Goal: Information Seeking & Learning: Check status

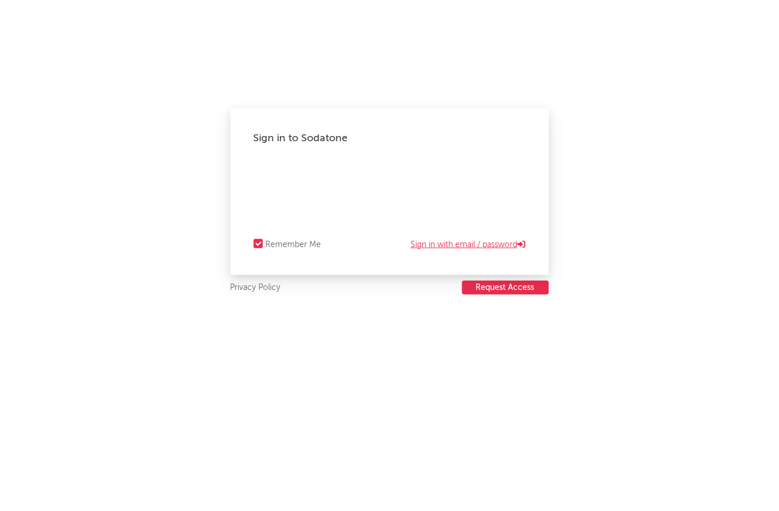
click at [437, 242] on link "Sign in with email / password" at bounding box center [468, 245] width 115 height 14
click at [497, 170] on iframe at bounding box center [390, 178] width 272 height 17
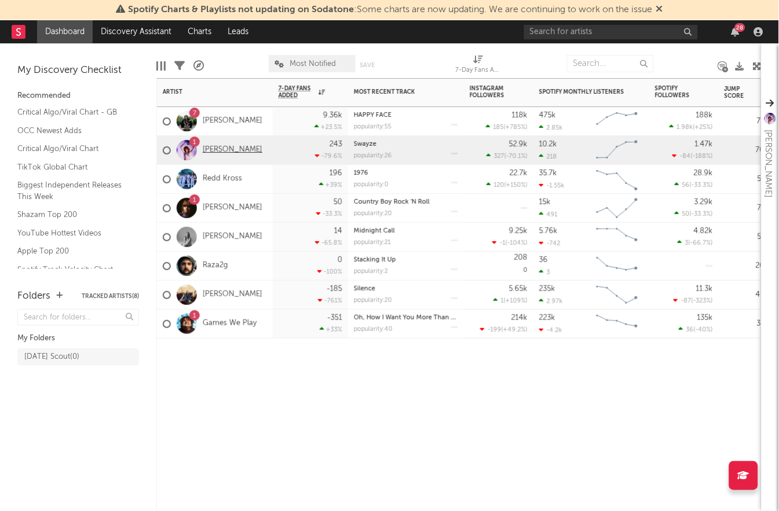
click at [233, 151] on link "[PERSON_NAME]" at bounding box center [233, 150] width 60 height 10
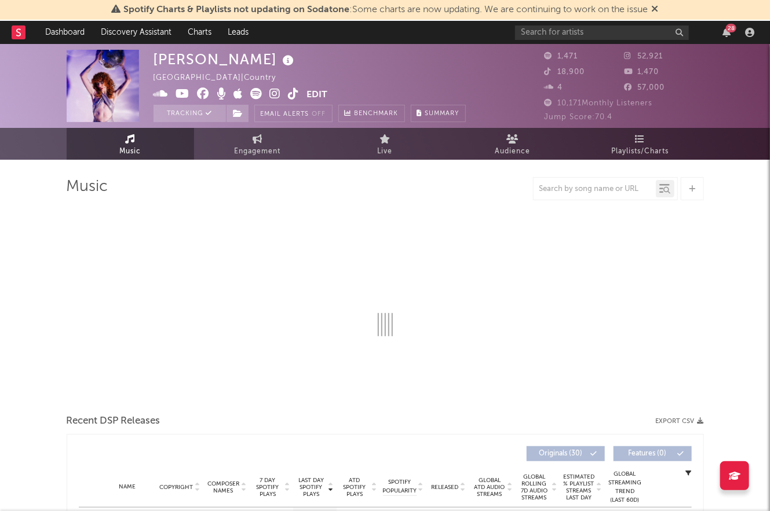
select select "6m"
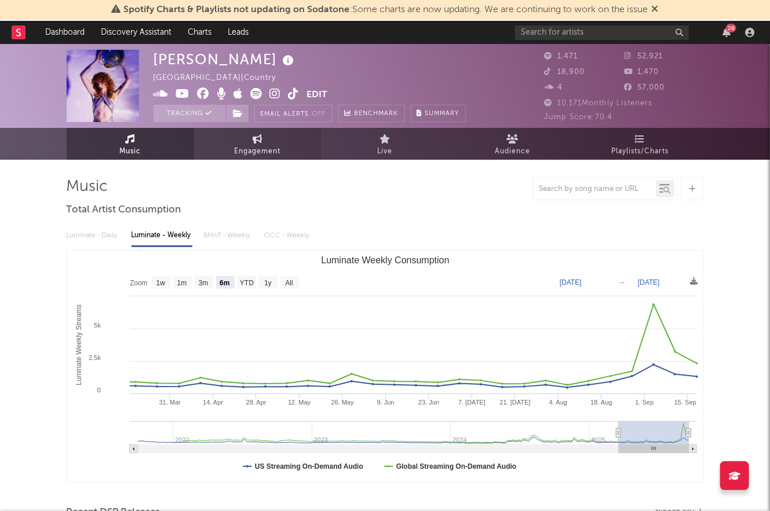
click at [253, 146] on span "Engagement" at bounding box center [258, 152] width 46 height 14
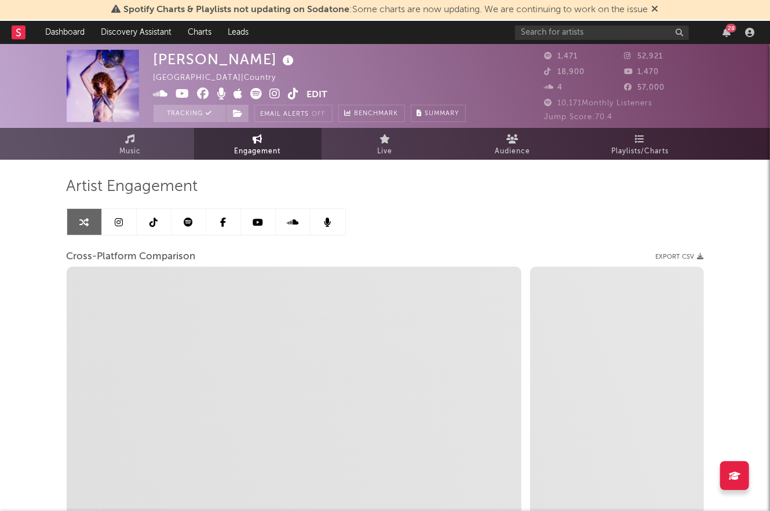
select select "1w"
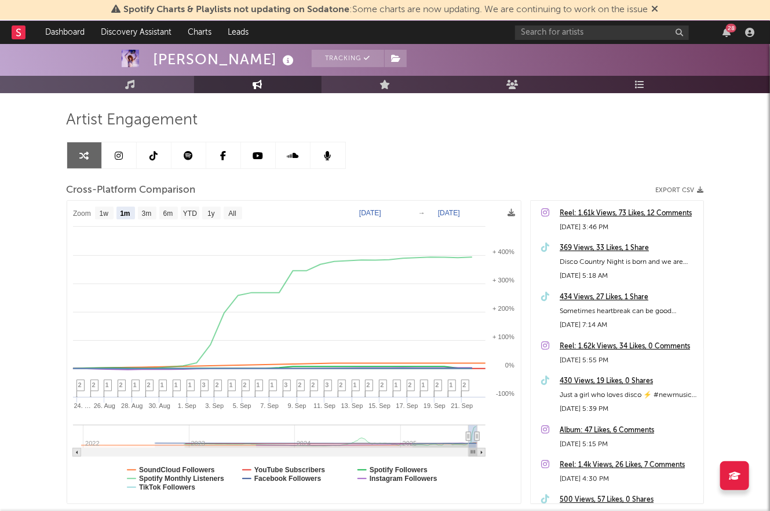
scroll to position [70, 0]
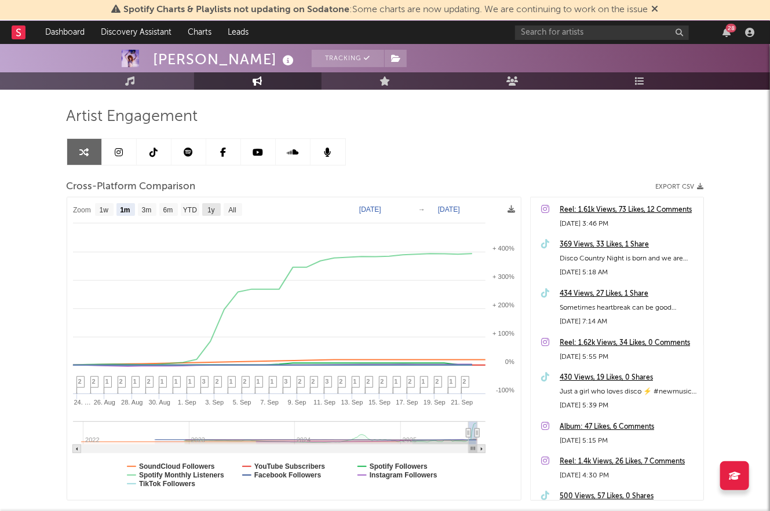
click at [208, 209] on text "1y" at bounding box center [211, 211] width 8 height 8
select select "1y"
type input "[DATE]"
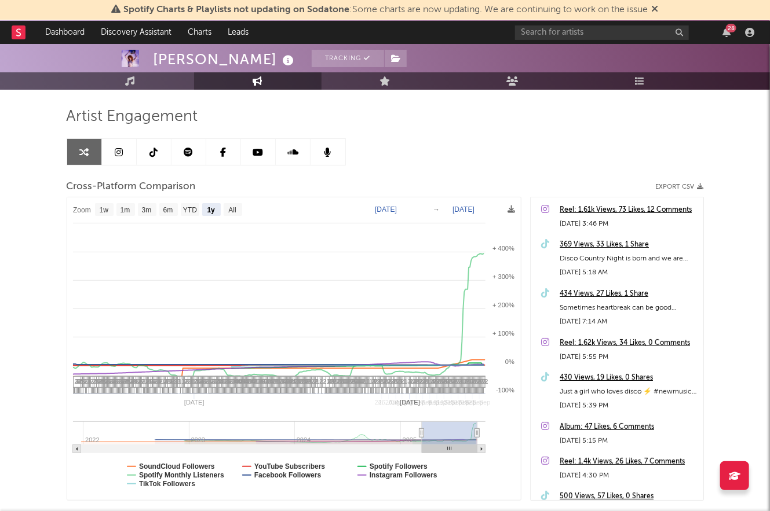
select select "1y"
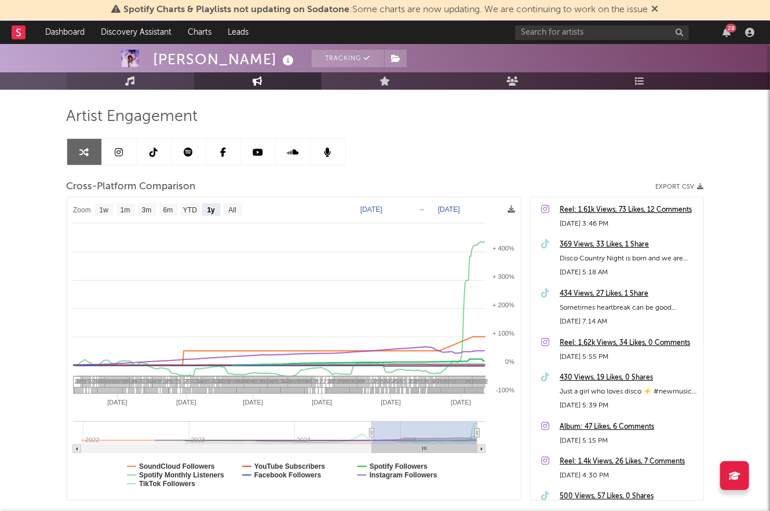
click at [155, 82] on link "Music" at bounding box center [130, 80] width 127 height 17
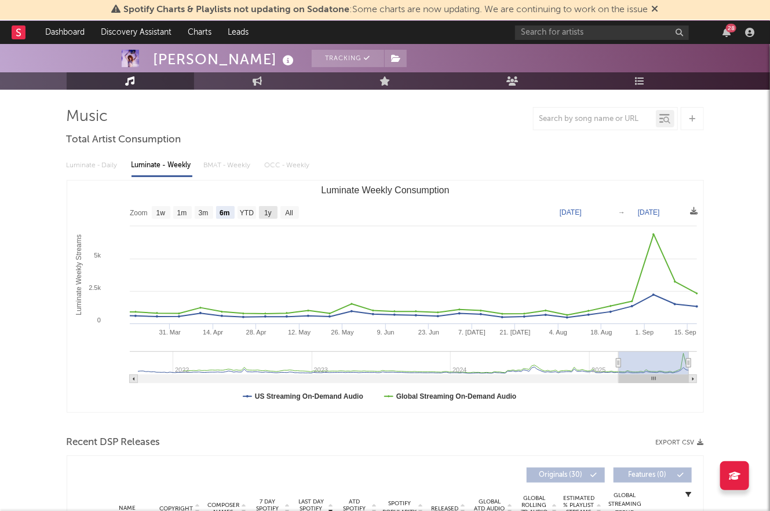
click at [265, 210] on text "1y" at bounding box center [268, 214] width 8 height 8
select select "1y"
type input "[DATE]"
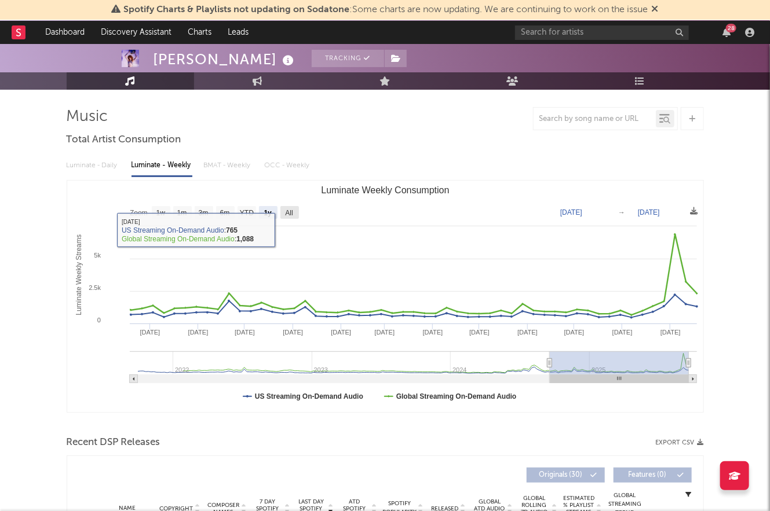
click at [291, 215] on text "All" at bounding box center [289, 214] width 8 height 8
select select "All"
type input "[DATE]"
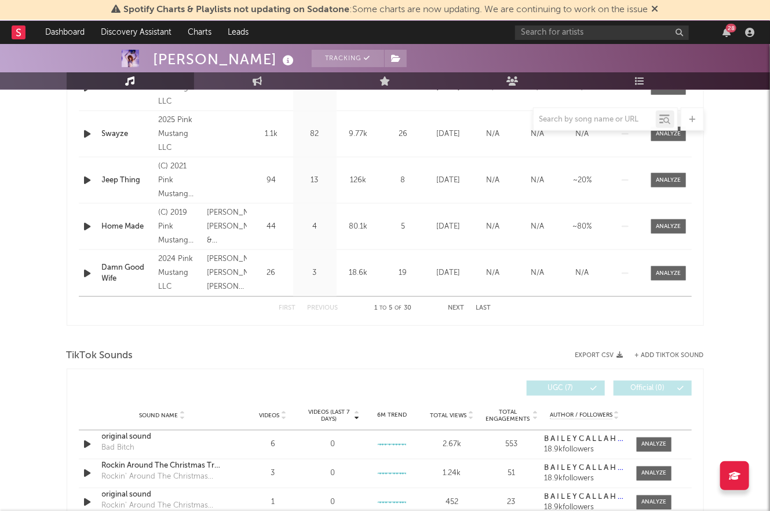
scroll to position [357, 0]
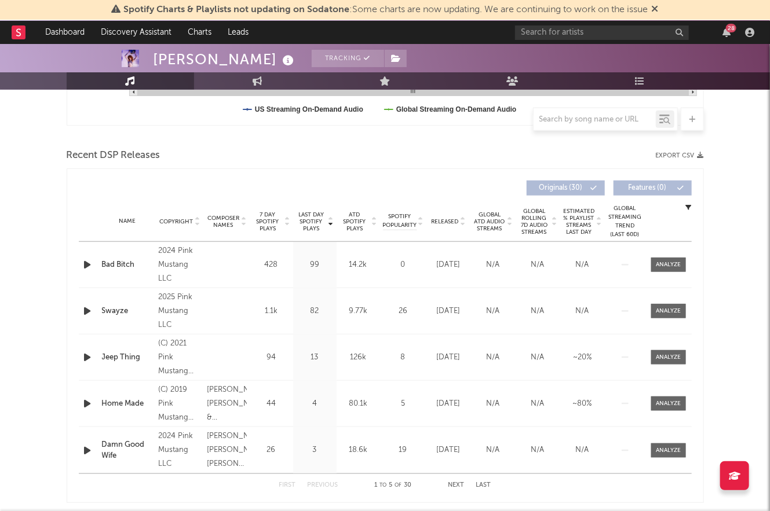
click at [310, 224] on span "Last Day Spotify Plays" at bounding box center [311, 221] width 31 height 21
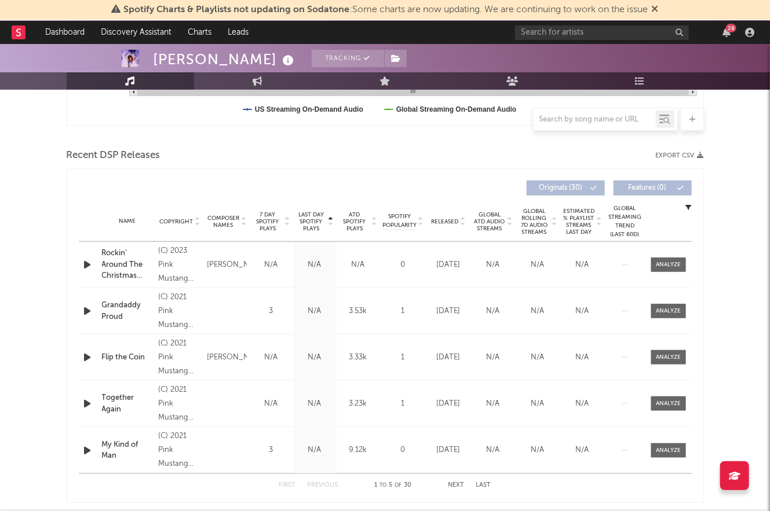
click at [310, 224] on span "Last Day Spotify Plays" at bounding box center [311, 221] width 31 height 21
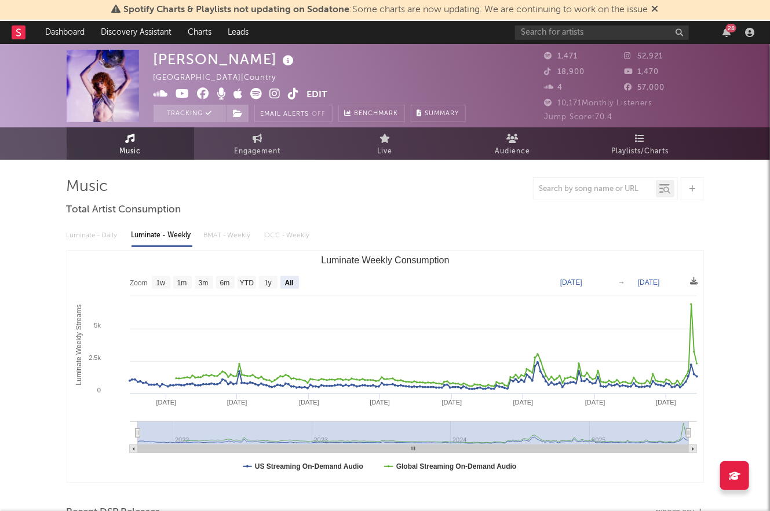
scroll to position [0, 0]
click at [272, 148] on span "Engagement" at bounding box center [258, 152] width 46 height 14
select select "1w"
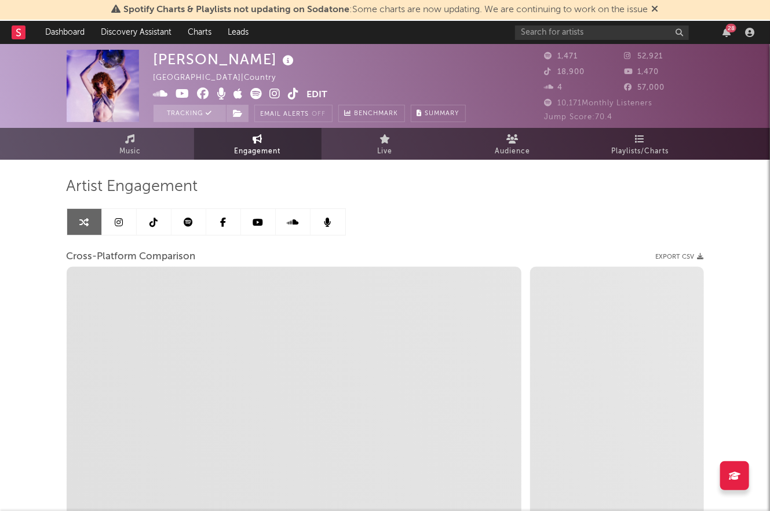
click at [188, 215] on link at bounding box center [188, 222] width 35 height 26
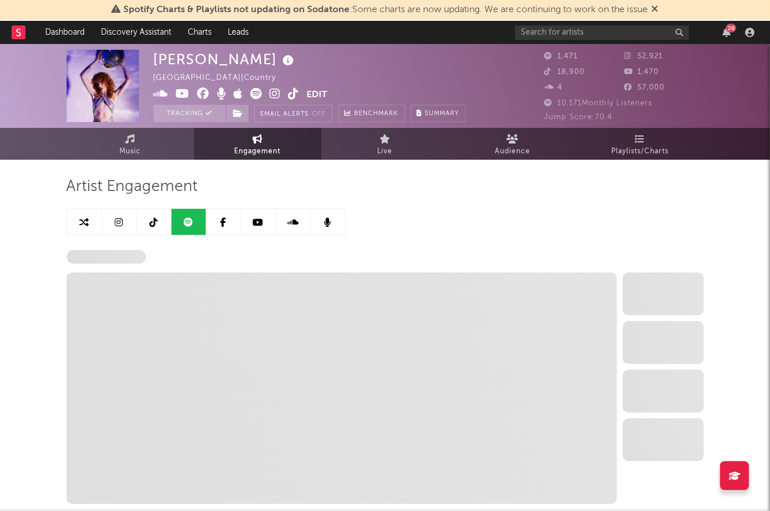
select select "6m"
select select "1w"
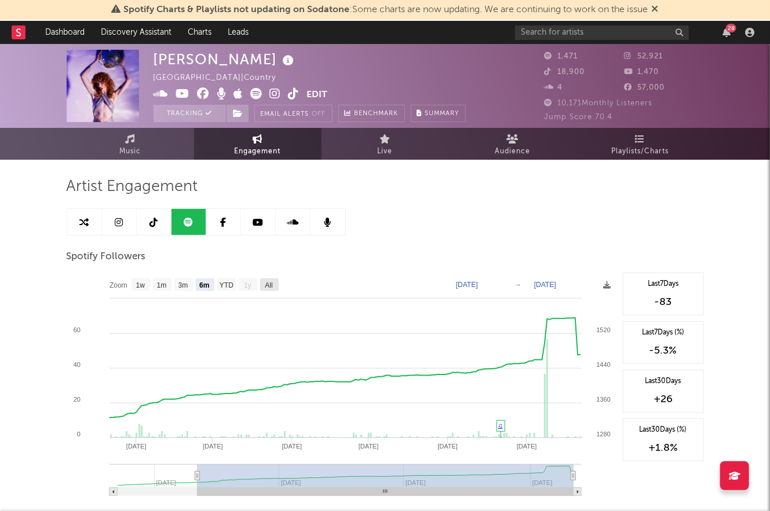
click at [269, 283] on text "All" at bounding box center [269, 286] width 8 height 8
select select "All"
type input "[DATE]"
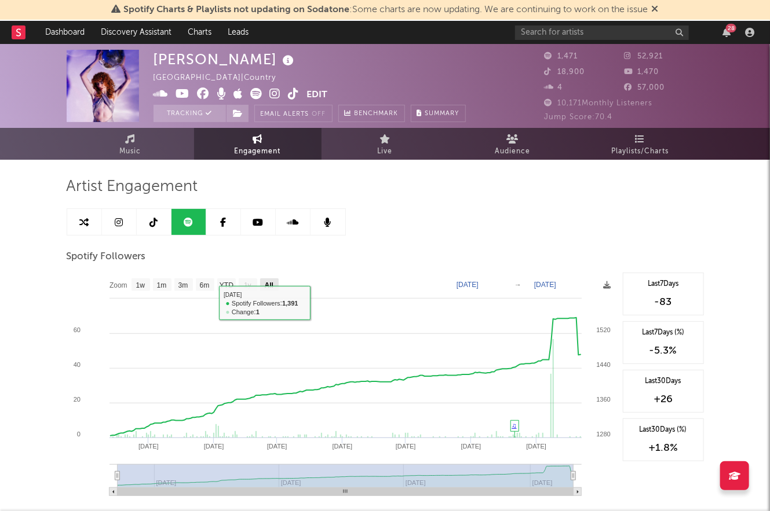
click at [264, 287] on rect at bounding box center [269, 285] width 19 height 13
click at [233, 284] on text "YTD" at bounding box center [226, 286] width 14 height 8
select select "YTD"
click at [261, 285] on rect at bounding box center [269, 285] width 19 height 13
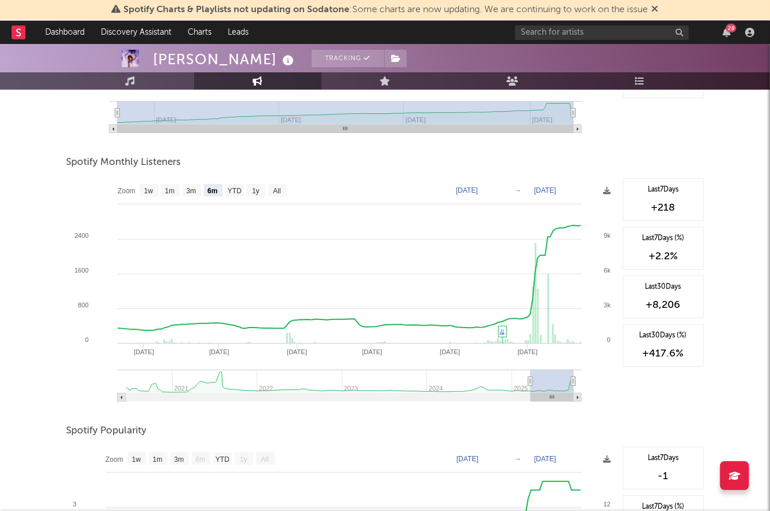
scroll to position [436, 0]
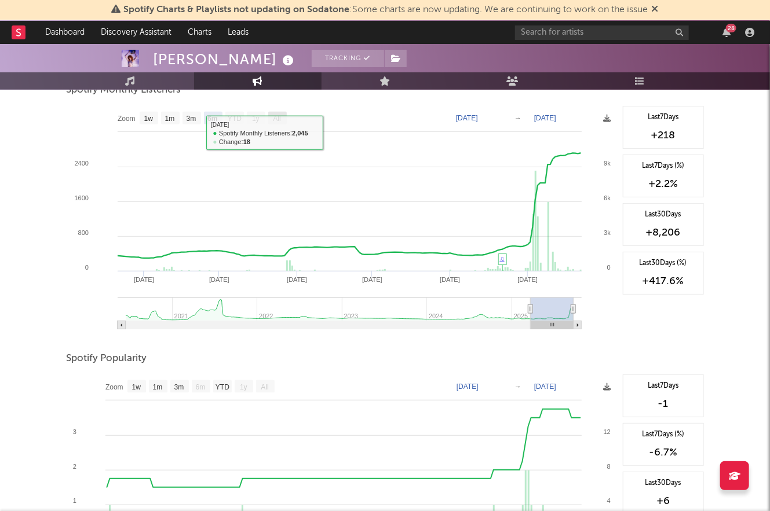
click at [276, 121] on text "All" at bounding box center [277, 119] width 8 height 8
select select "All"
type input "[DATE]"
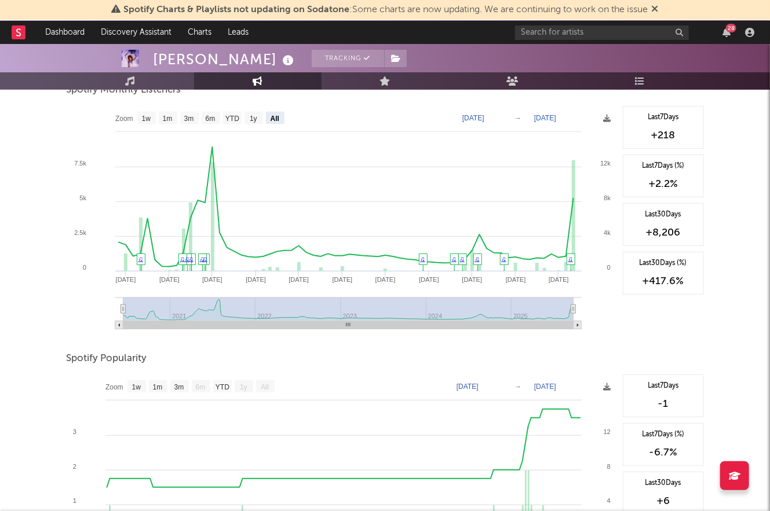
click at [648, 9] on span "Spotify Charts & Playlists not updating on Sodatone : Some charts are now updat…" at bounding box center [386, 9] width 524 height 9
click at [652, 9] on span "Spotify Charts & Playlists not updating on Sodatone : Some charts are now updat…" at bounding box center [385, 10] width 547 height 14
click at [654, 9] on icon at bounding box center [655, 8] width 7 height 9
